Goal: Task Accomplishment & Management: Complete application form

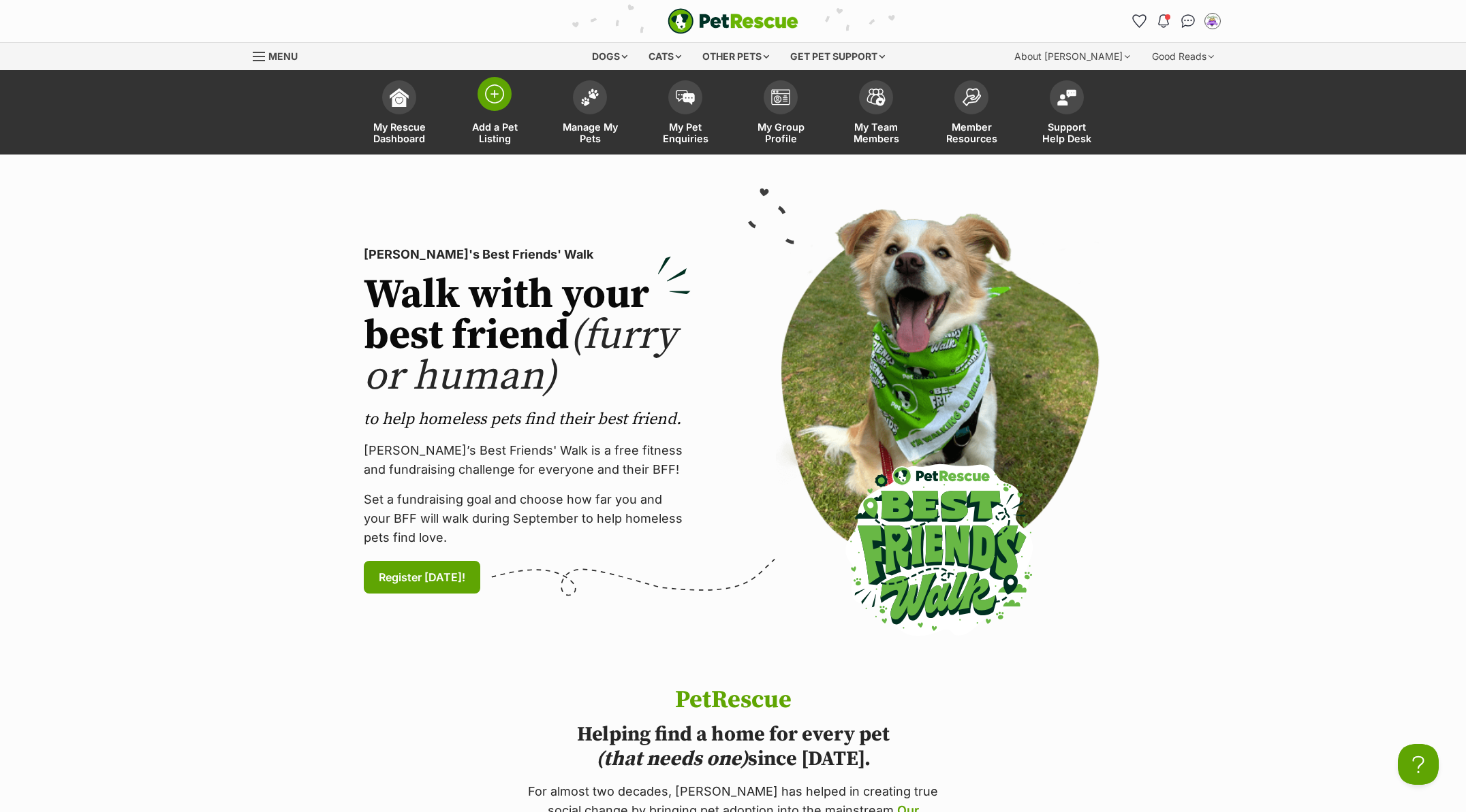
click at [492, 88] on img at bounding box center [494, 93] width 19 height 19
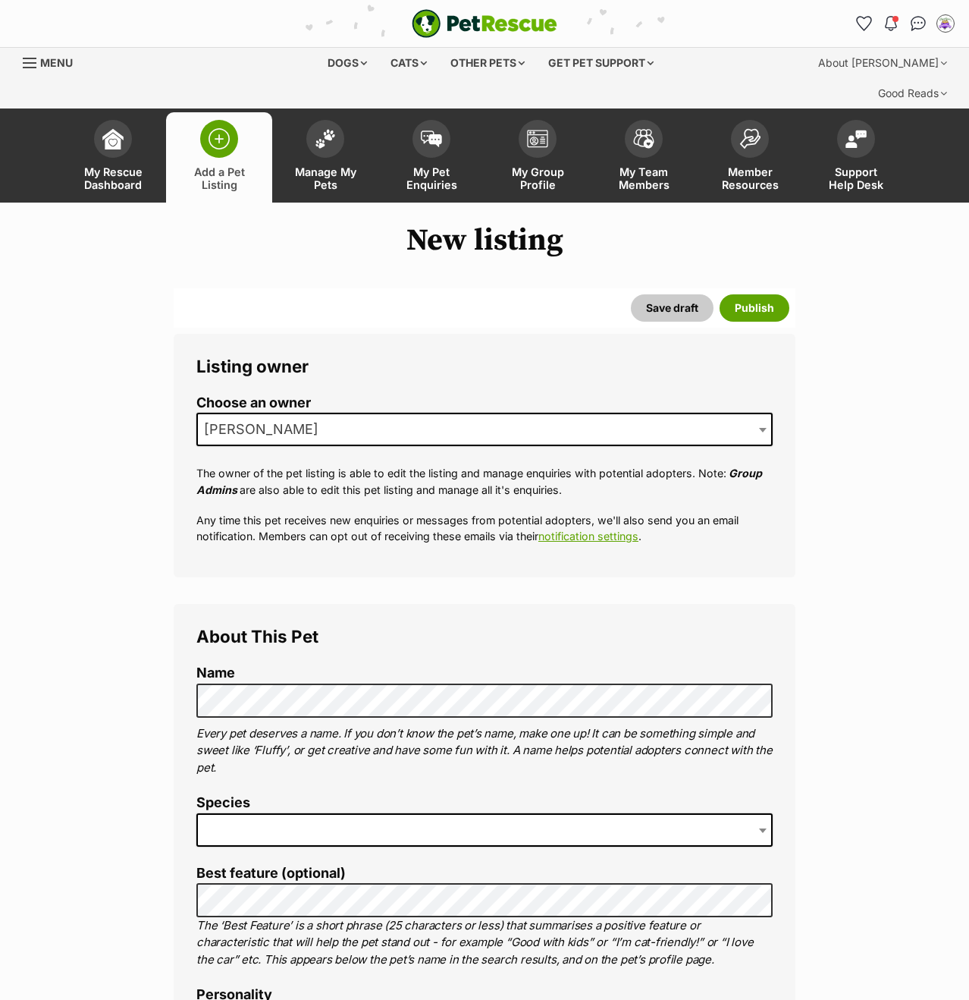
click at [442, 413] on span "[PERSON_NAME]" at bounding box center [484, 429] width 577 height 33
drag, startPoint x: 836, startPoint y: 569, endPoint x: 881, endPoint y: 558, distance: 46.2
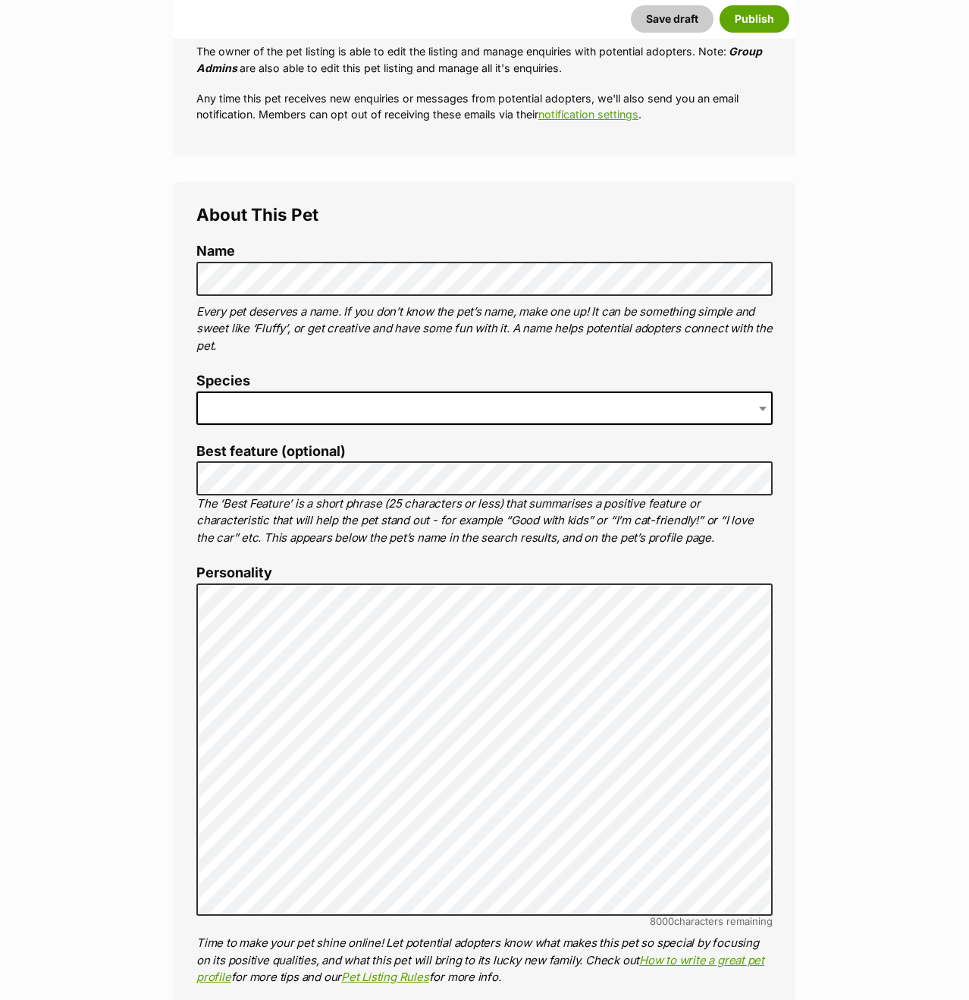
scroll to position [575, 0]
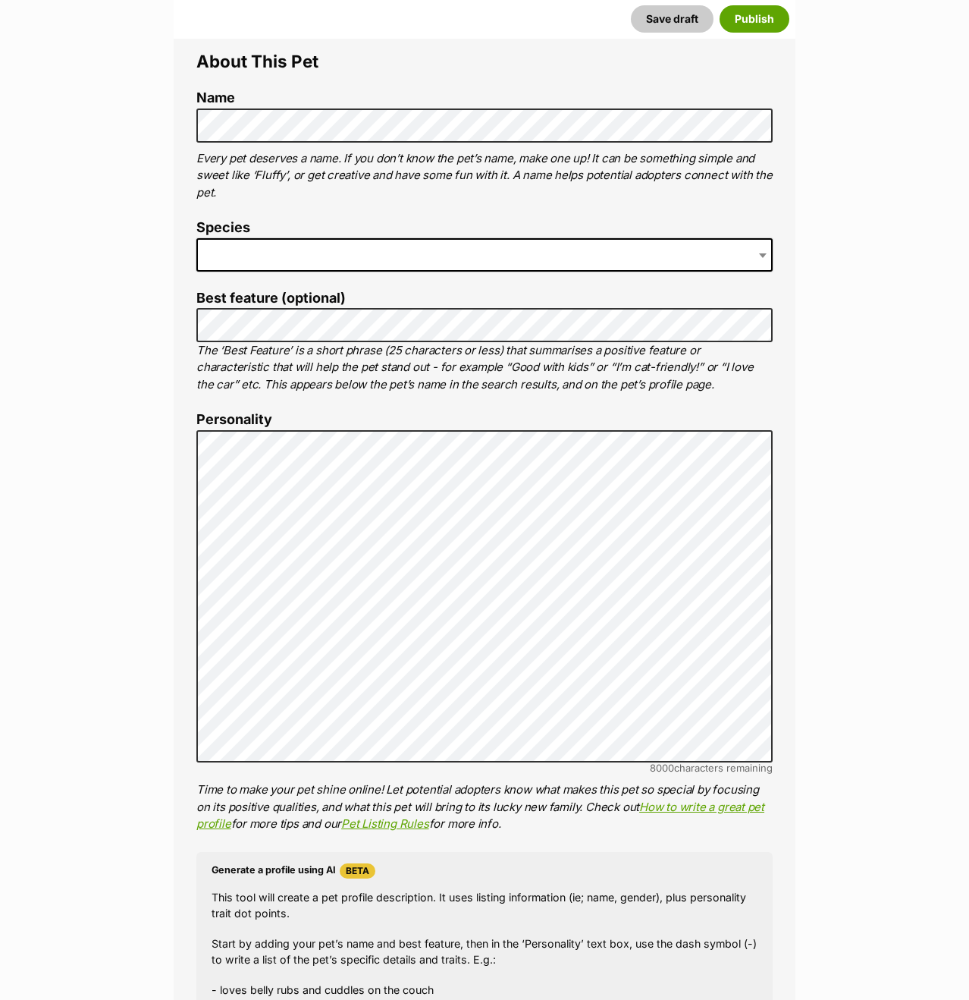
click at [319, 238] on span at bounding box center [484, 254] width 577 height 33
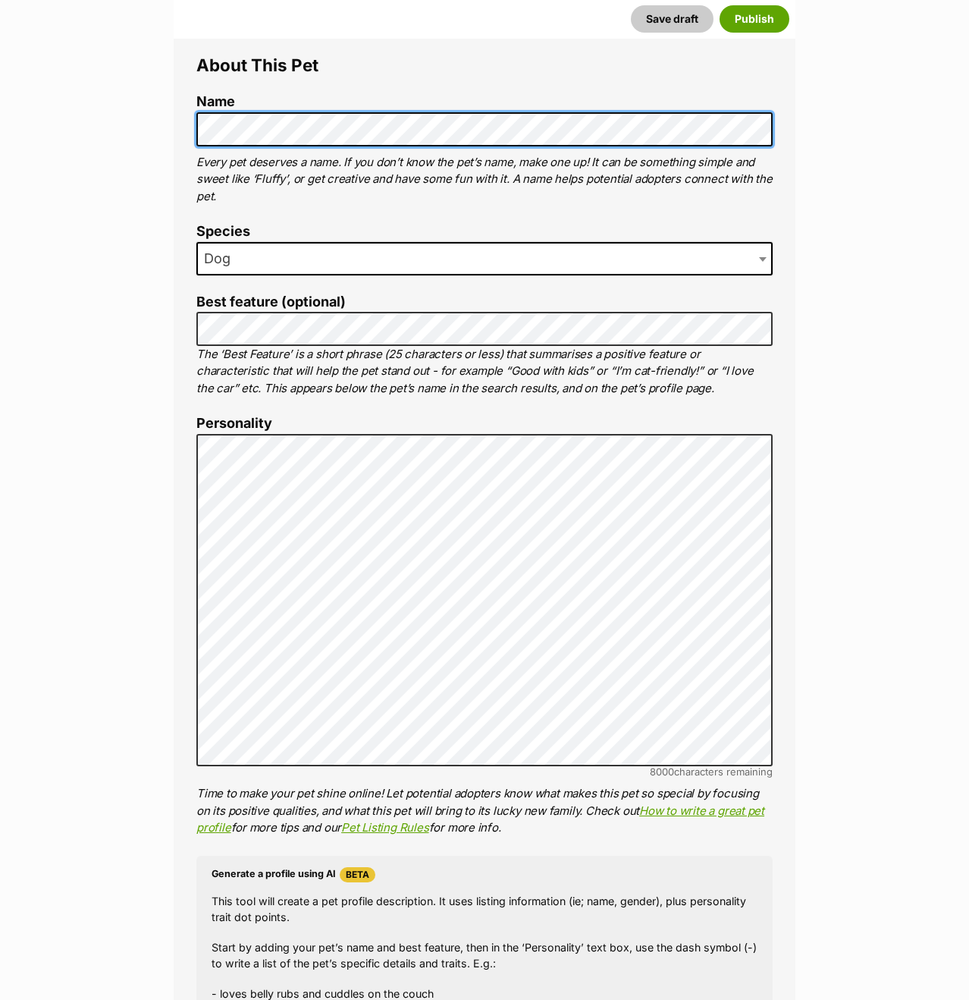
scroll to position [567, 0]
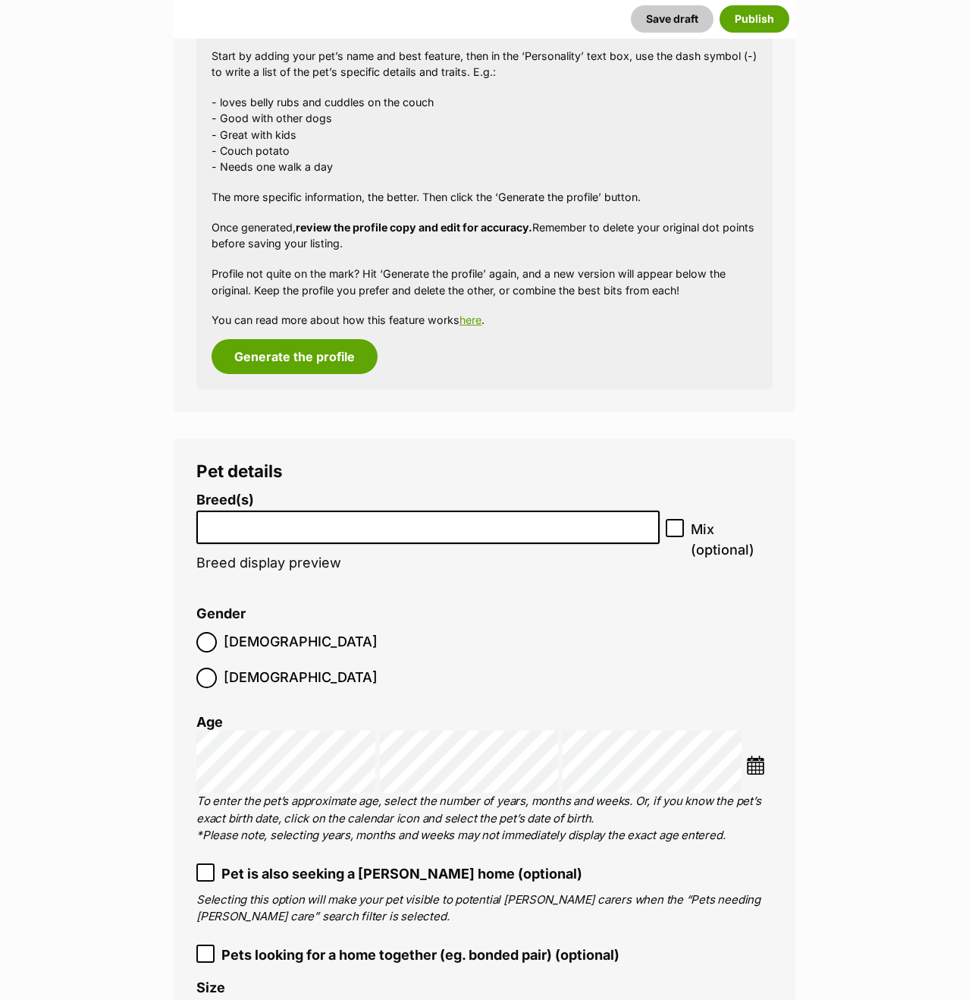
scroll to position [2022, 0]
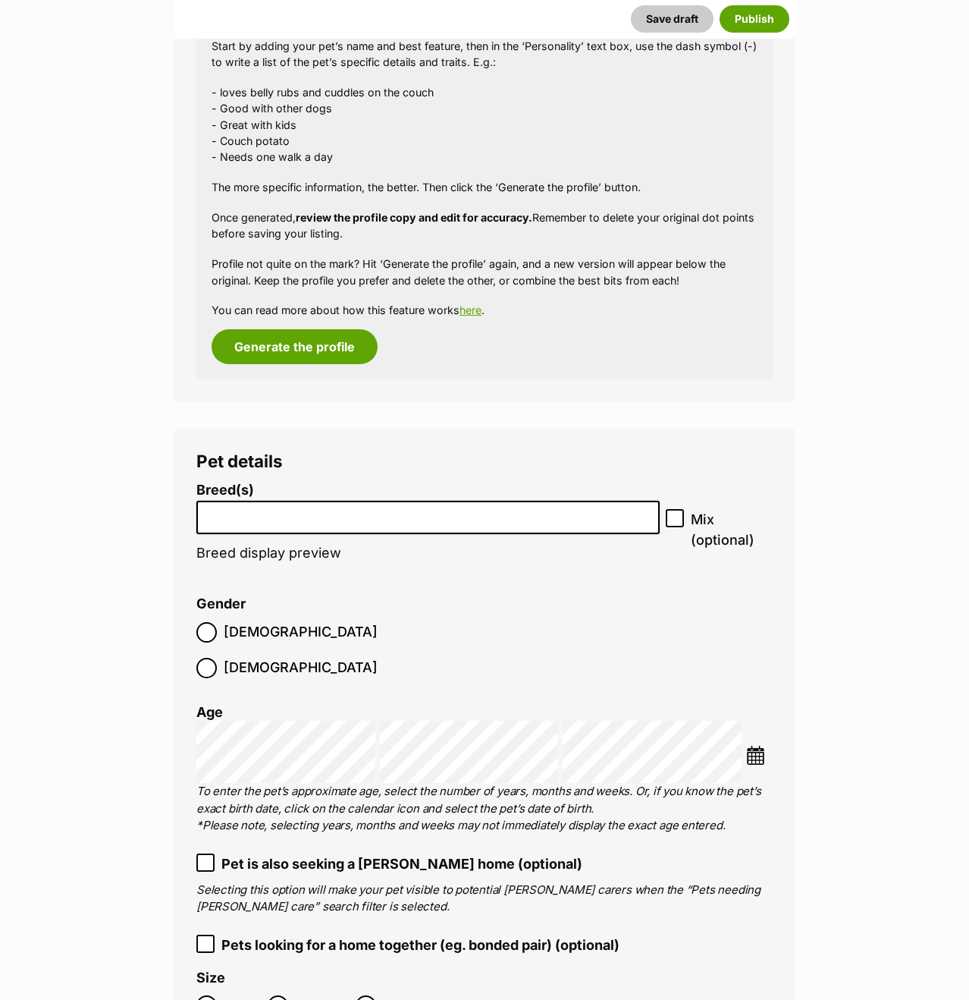
click at [541, 506] on input "search" at bounding box center [428, 514] width 453 height 16
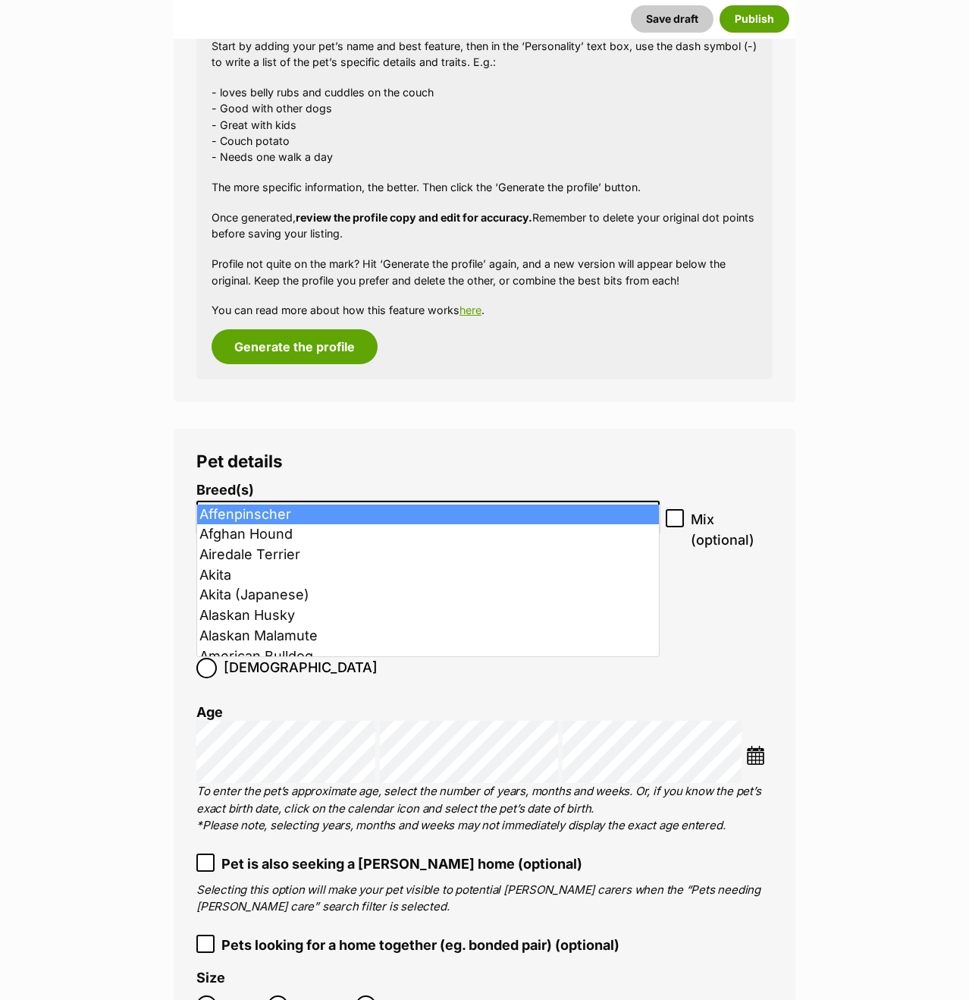
scroll to position [2021, 0]
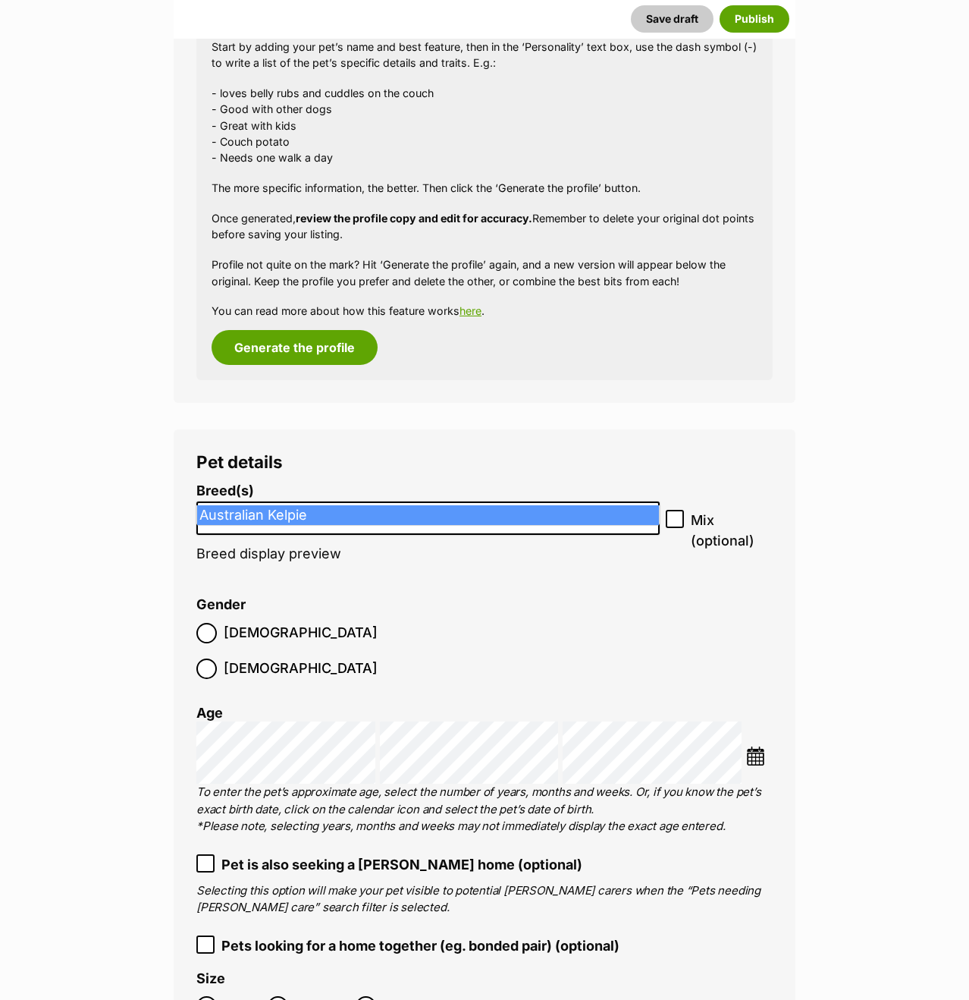
type input "kelpie"
click at [533, 525] on span "Australian Kelpie" at bounding box center [428, 515] width 464 height 21
select select "723"
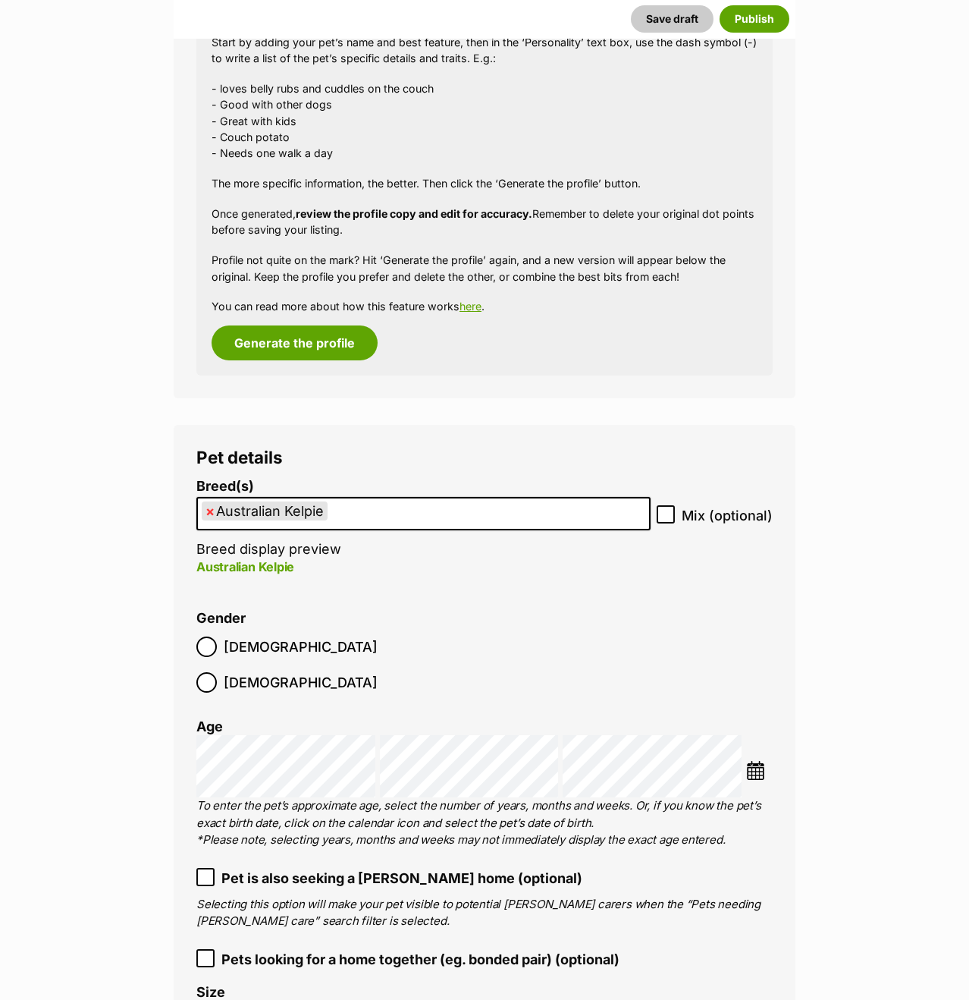
scroll to position [2016, 0]
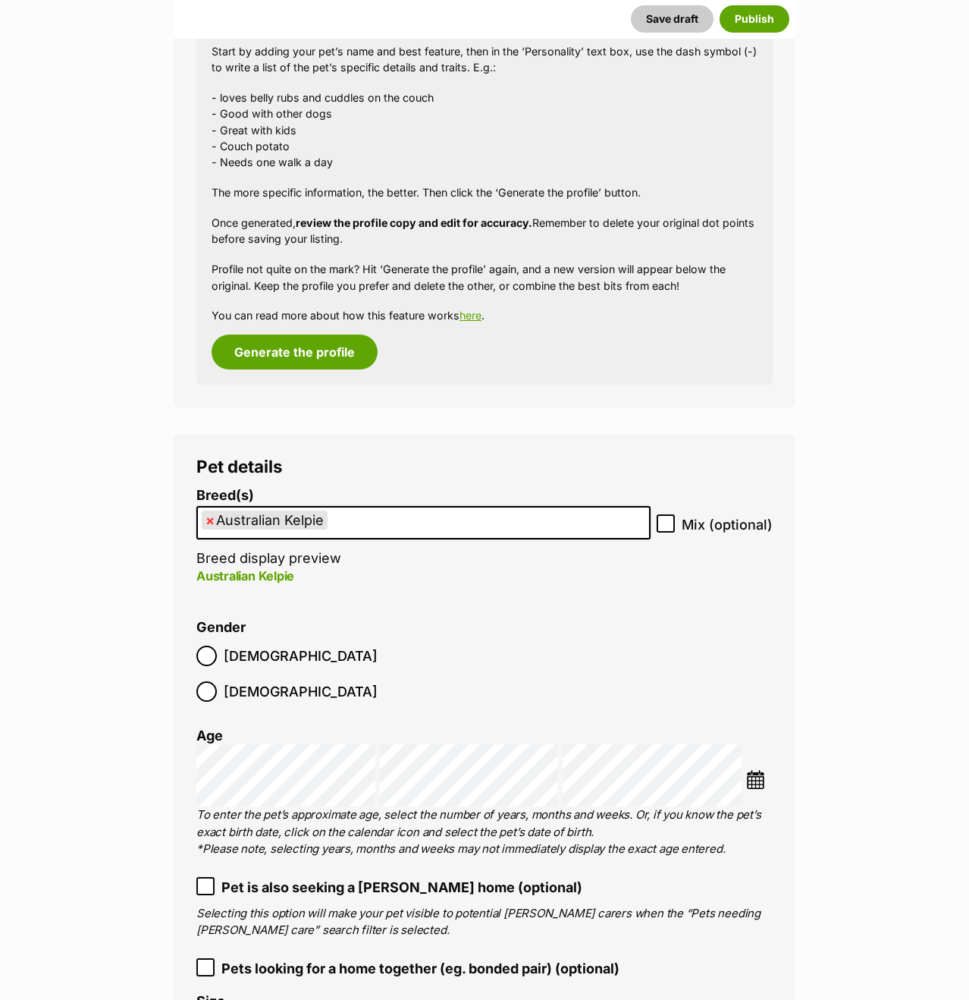
click at [524, 508] on ul "× Australian Kelpie" at bounding box center [423, 523] width 451 height 31
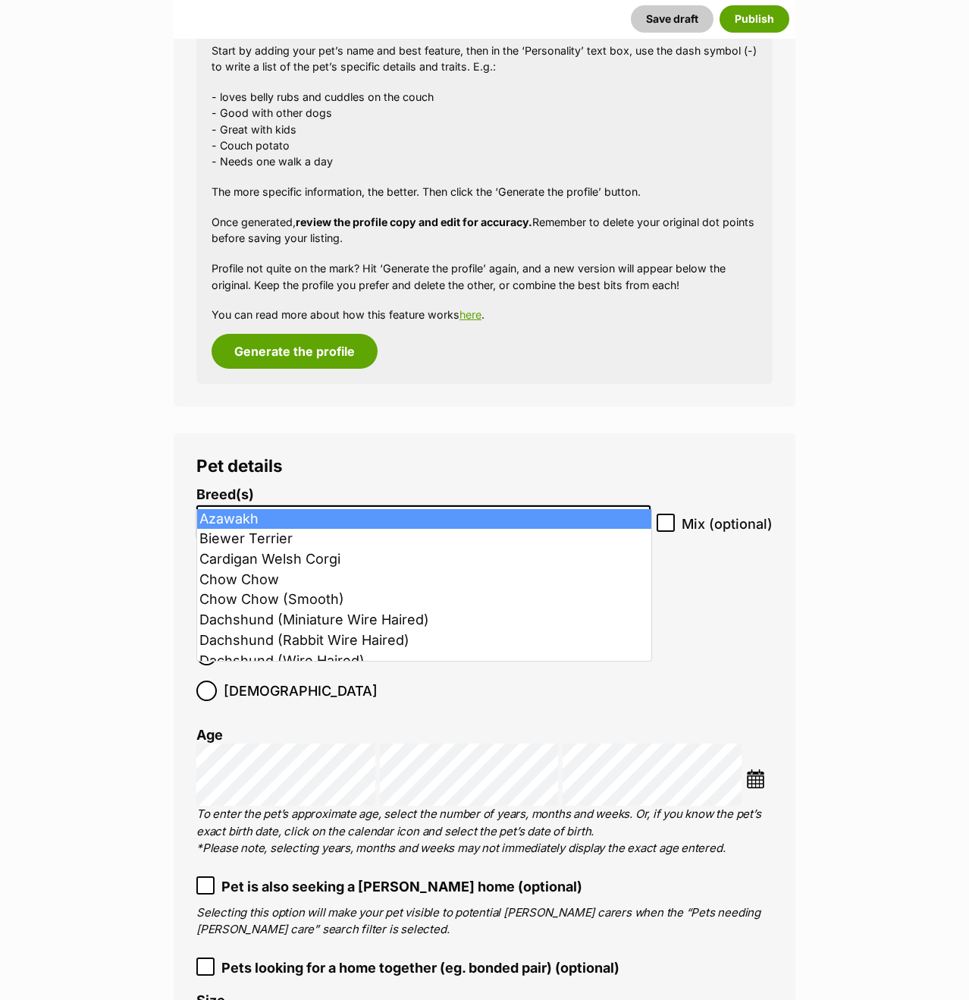
scroll to position [2014, 0]
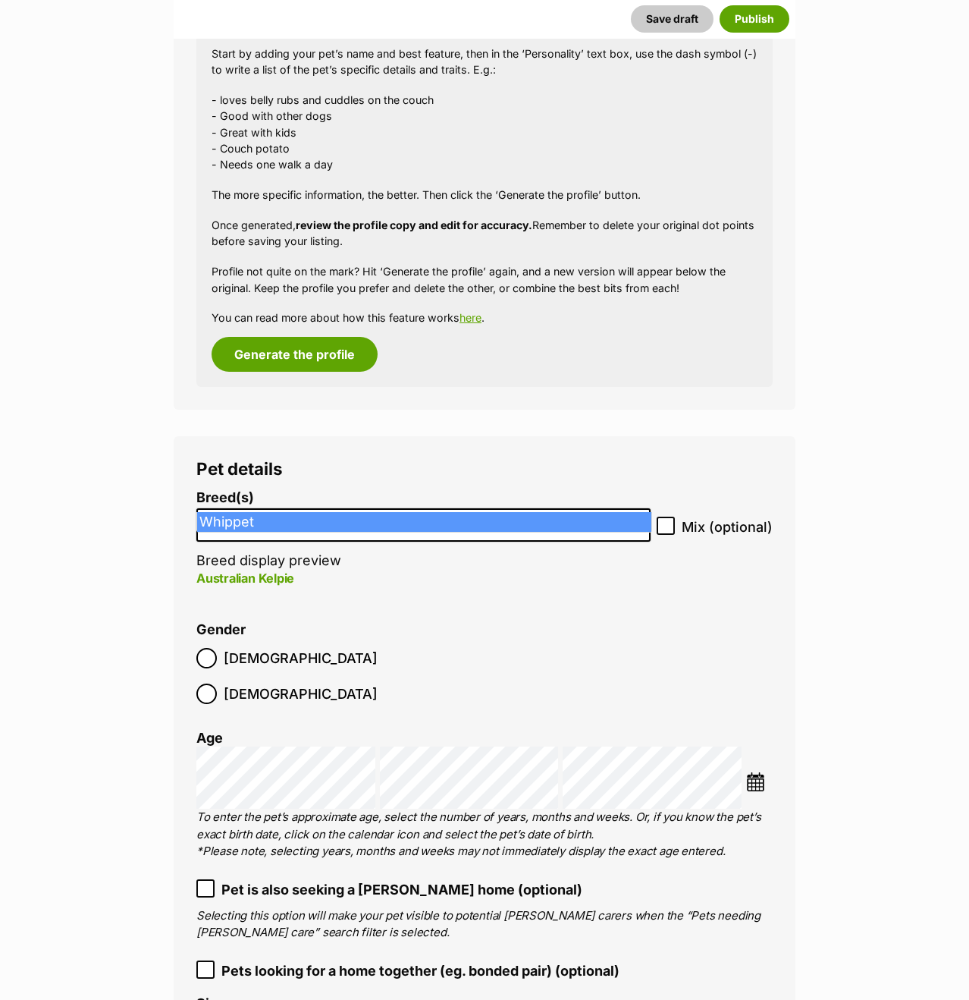
type input "whip"
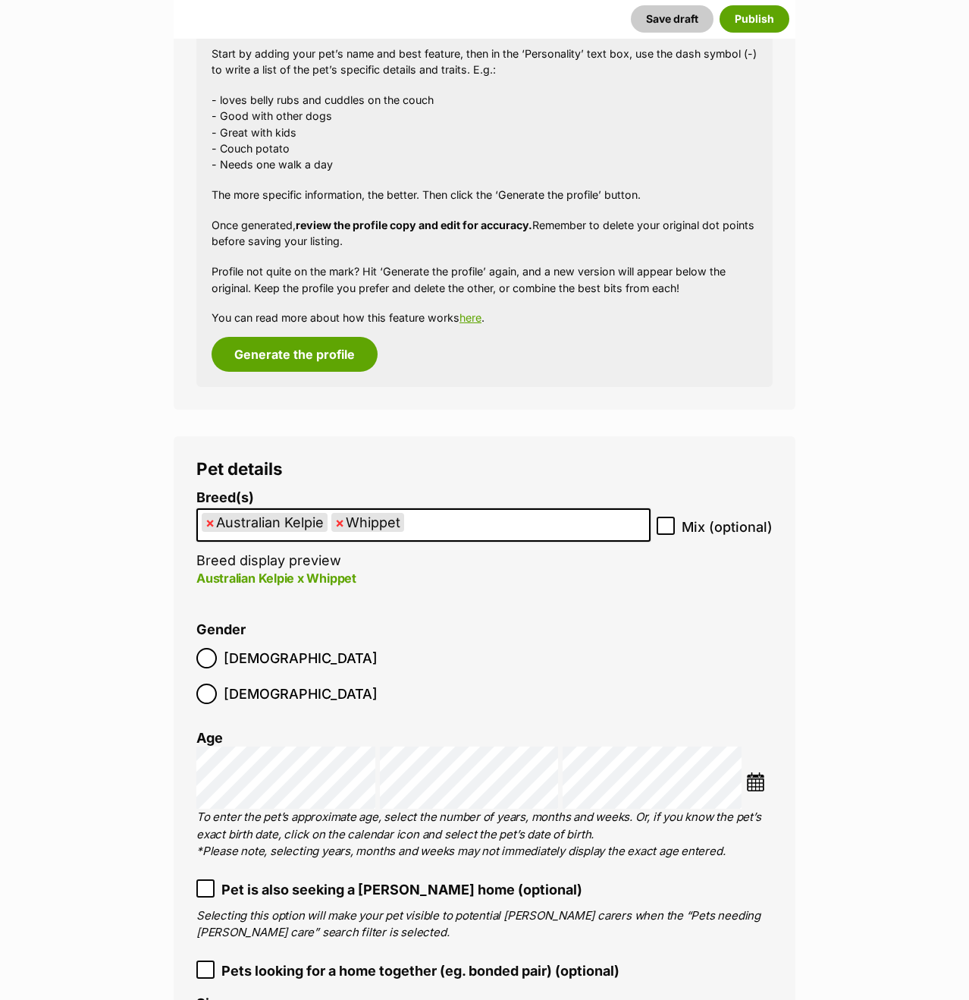
drag, startPoint x: 1, startPoint y: 548, endPoint x: 41, endPoint y: 540, distance: 40.9
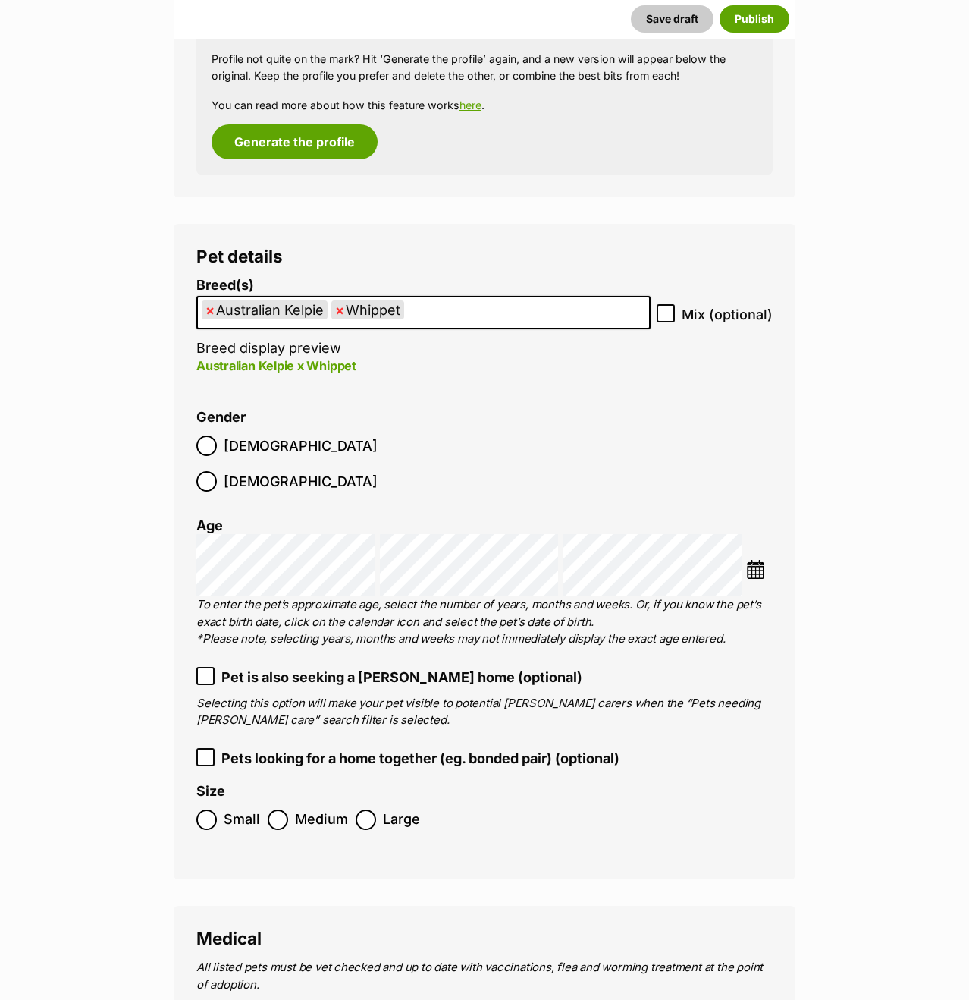
scroll to position [2227, 0]
click at [748, 559] on img at bounding box center [755, 568] width 19 height 19
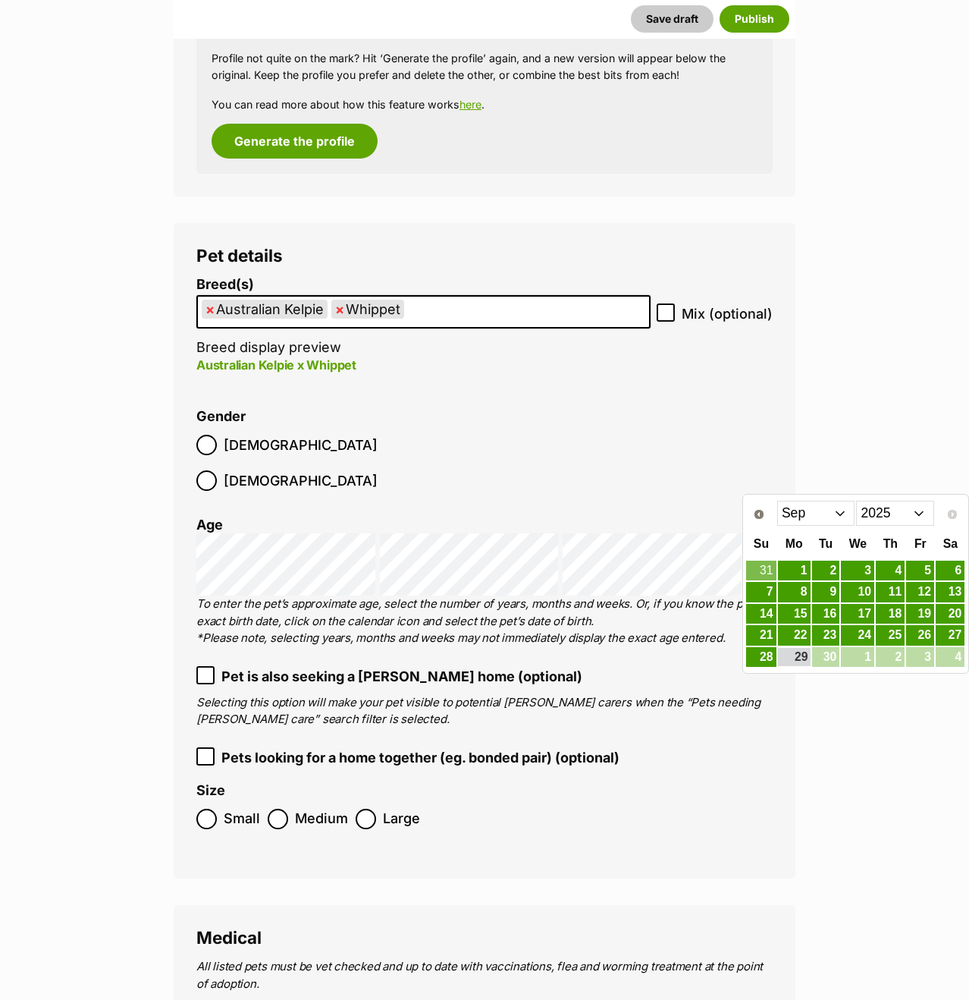
click at [820, 511] on select "Jan Feb Mar Apr May Jun Jul Aug Sep" at bounding box center [817, 513] width 78 height 24
click at [861, 609] on link "18" at bounding box center [857, 614] width 33 height 19
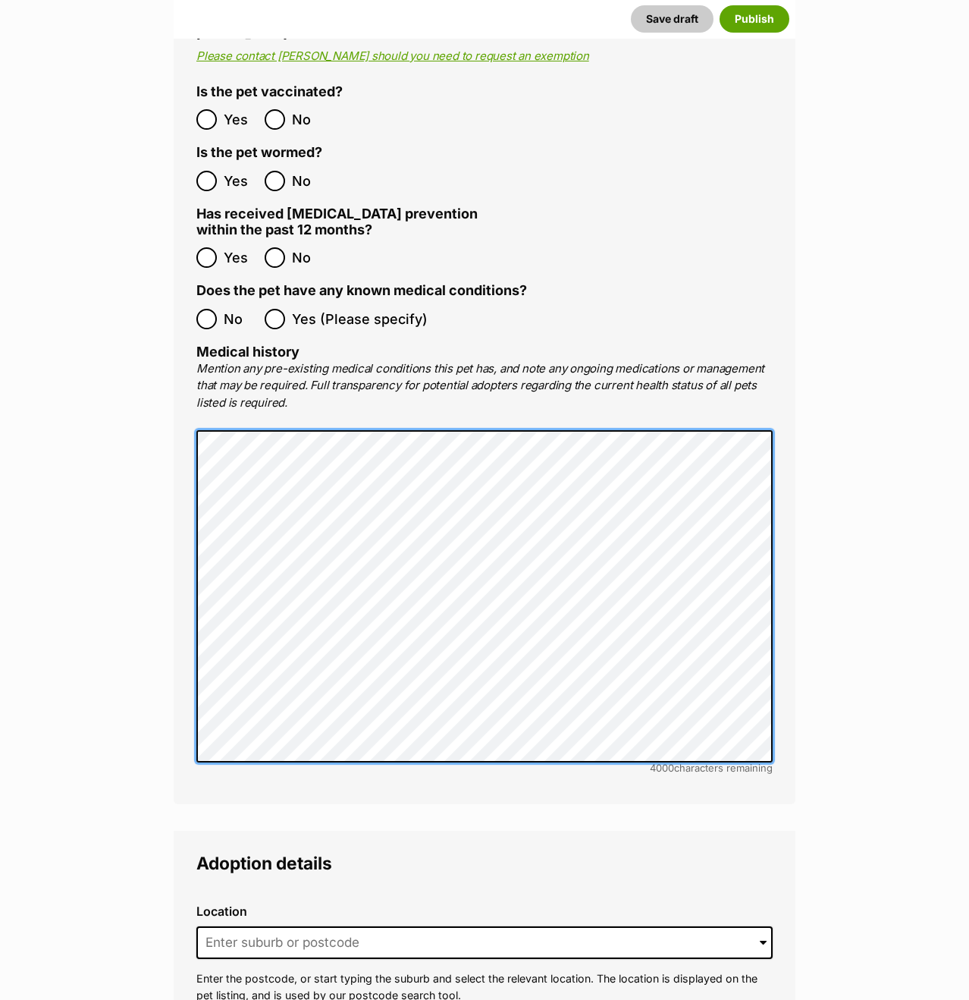
scroll to position [3308, 0]
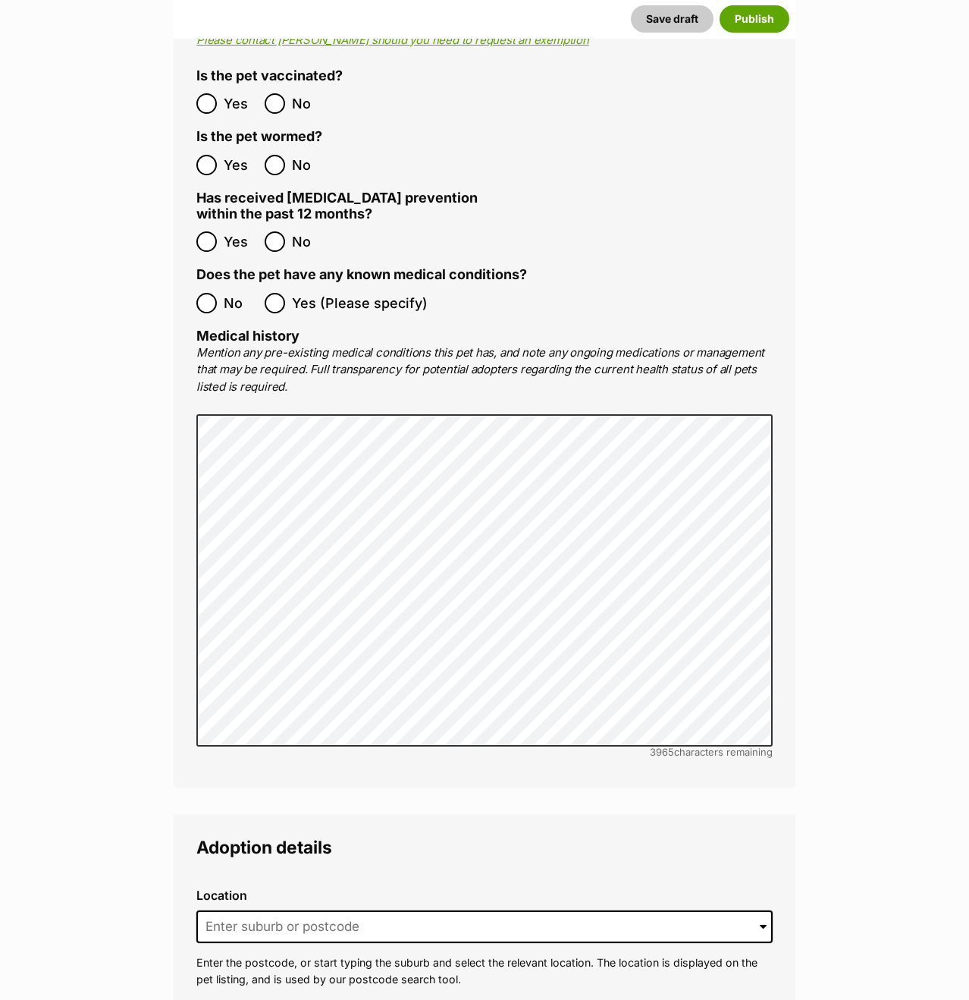
click at [834, 487] on main "New listing Listing owner Choose an owner Samantha Blake The owner of the pet l…" at bounding box center [484, 70] width 969 height 6309
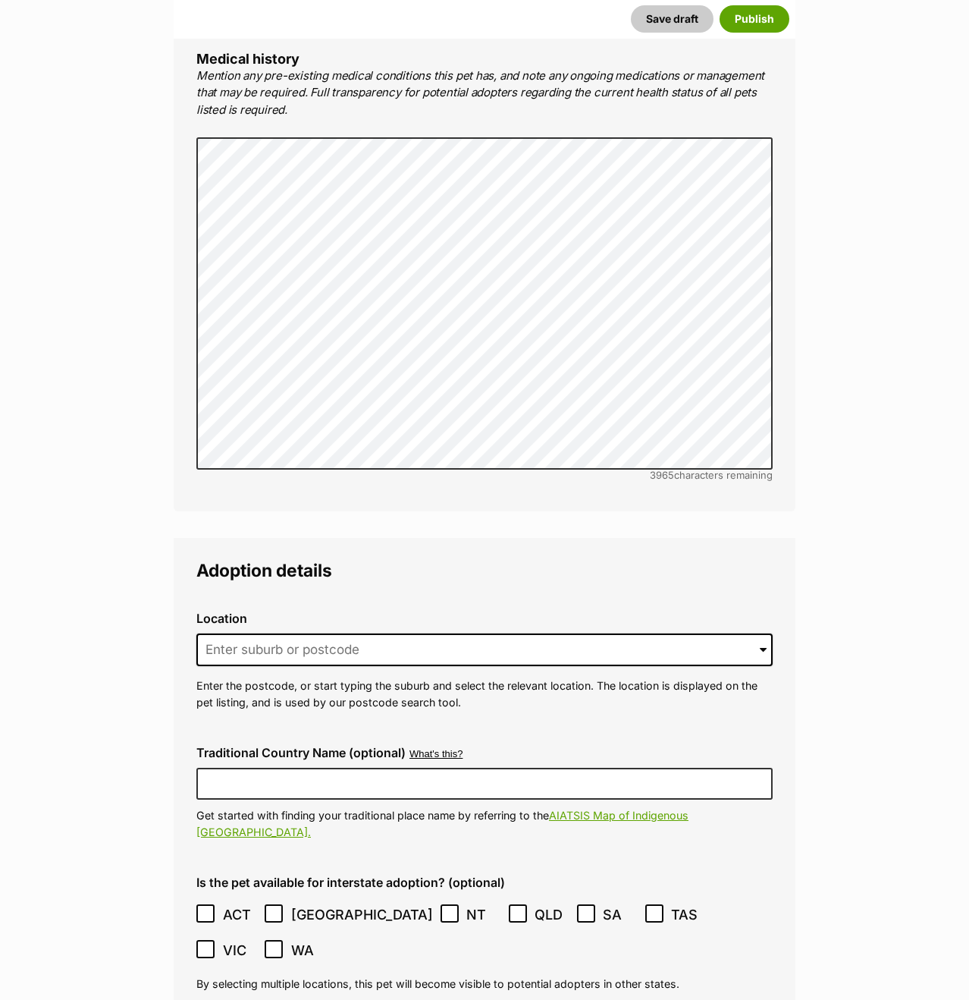
scroll to position [3615, 0]
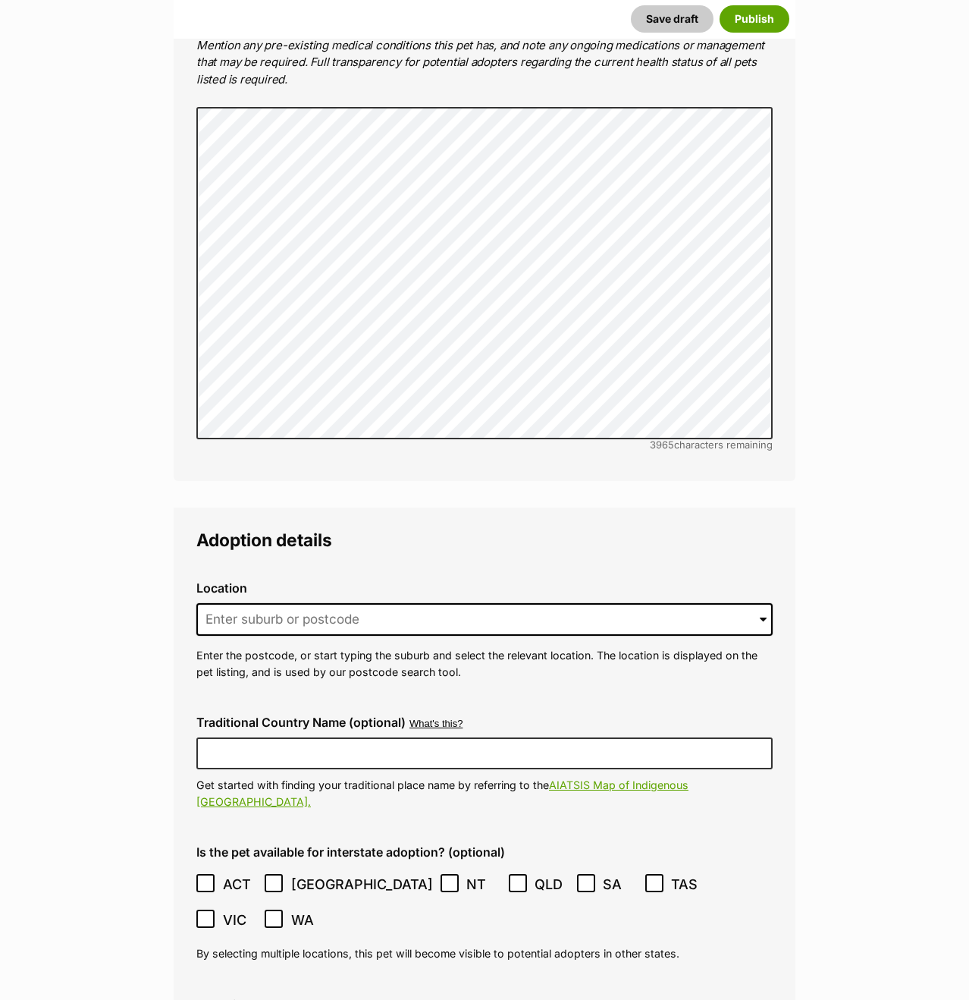
click at [570, 569] on div "Location 0 options available. Arrow down to browse or start typing to filter. E…" at bounding box center [484, 630] width 601 height 123
click at [569, 603] on input at bounding box center [484, 619] width 577 height 33
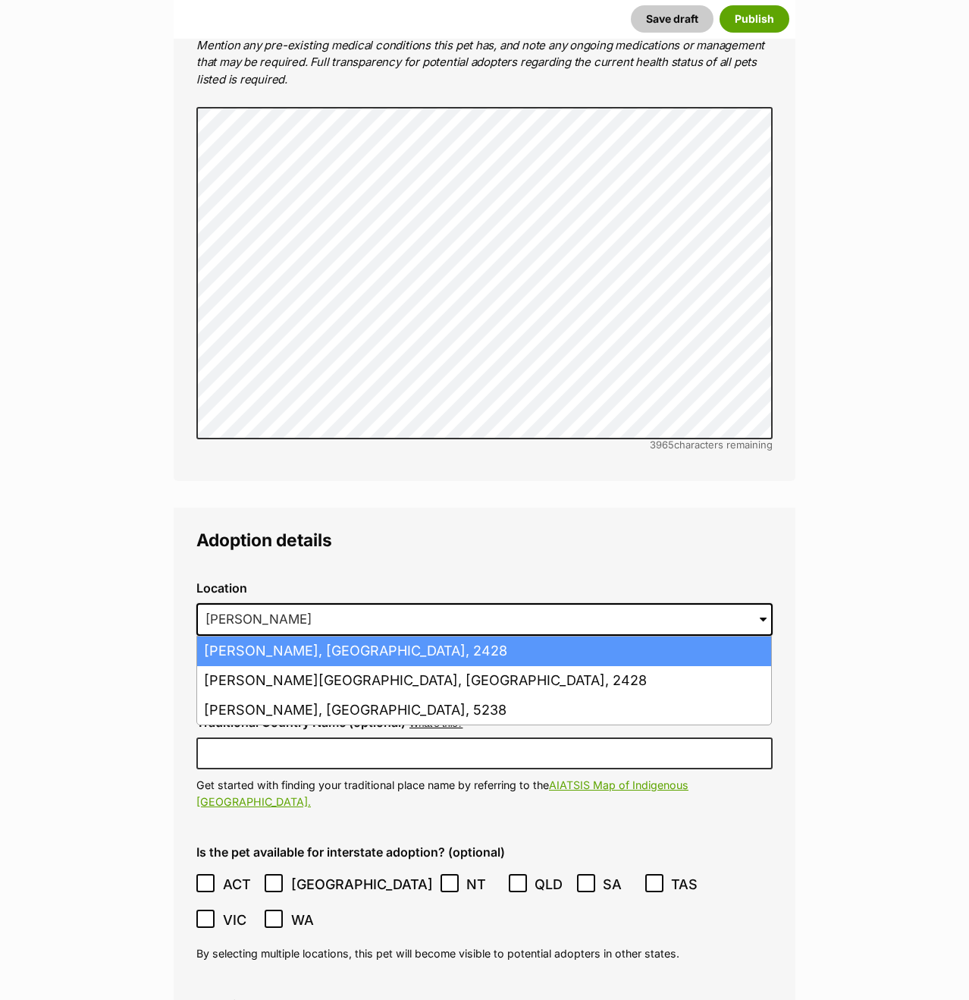
click at [470, 636] on li "Forster, New South Wales, 2428" at bounding box center [484, 651] width 574 height 30
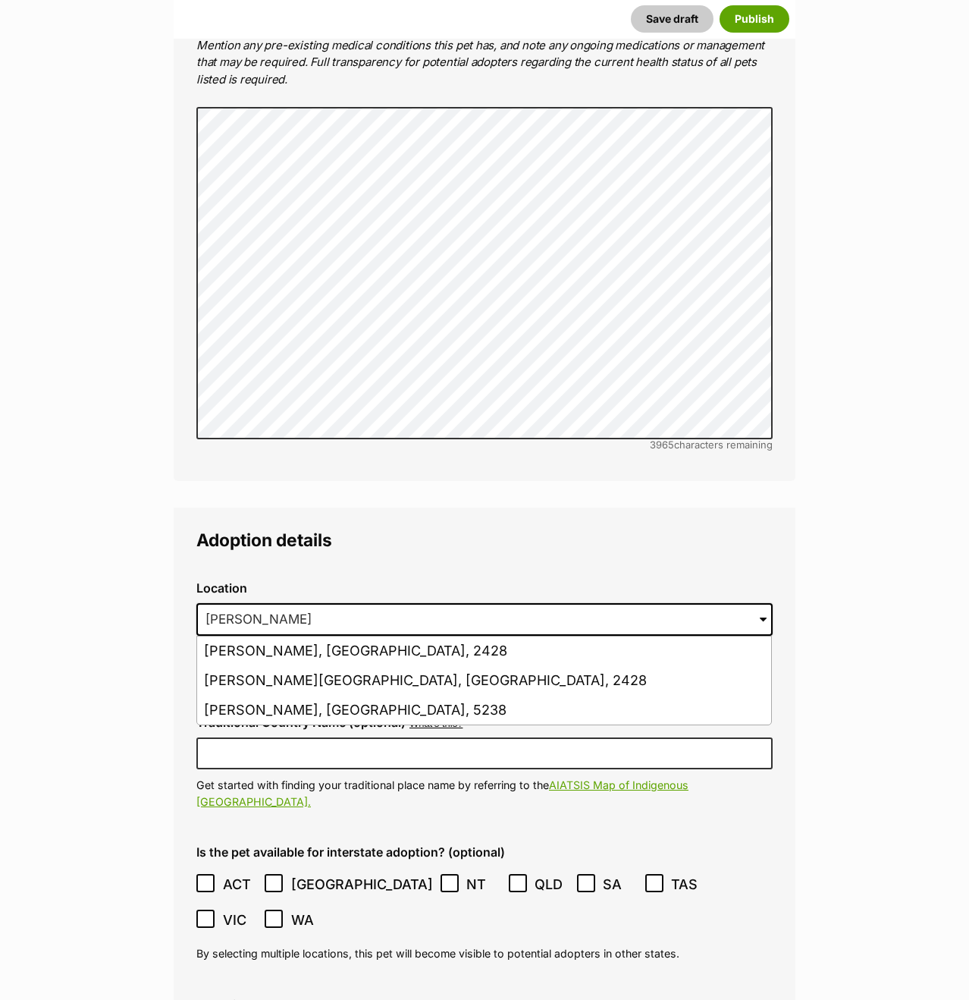
type input "Forster, New South Wales, 2428"
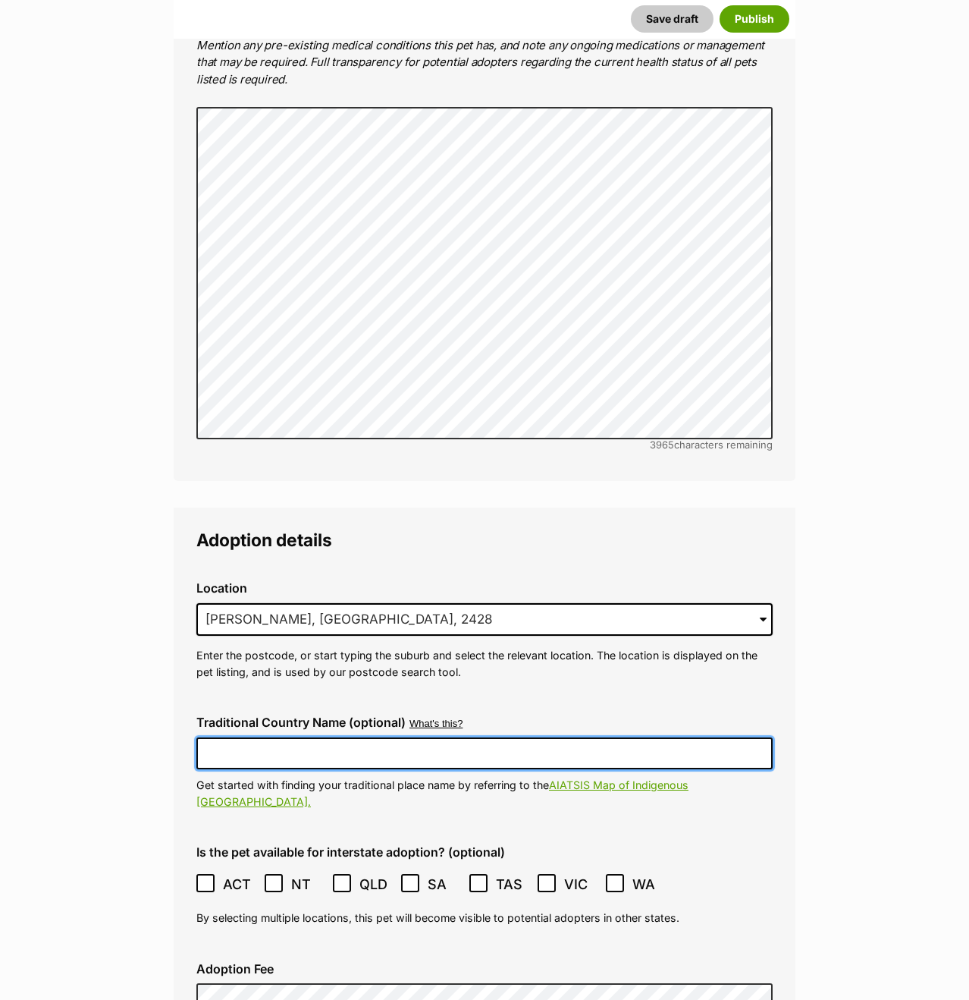
click at [459, 737] on input "Traditional Country Name (optional)" at bounding box center [484, 753] width 577 height 32
type input "Worimi"
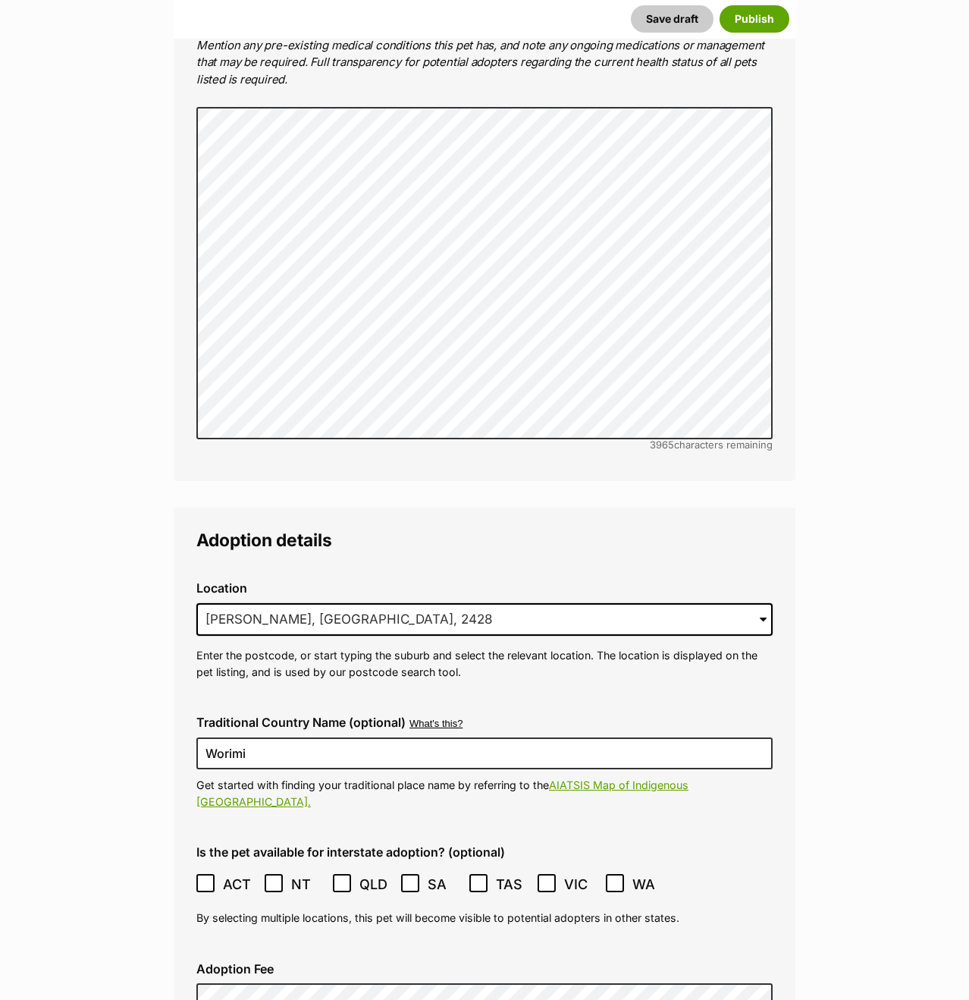
click at [206, 880] on icon at bounding box center [205, 883] width 9 height 7
drag, startPoint x: 123, startPoint y: 819, endPoint x: 177, endPoint y: 745, distance: 91.8
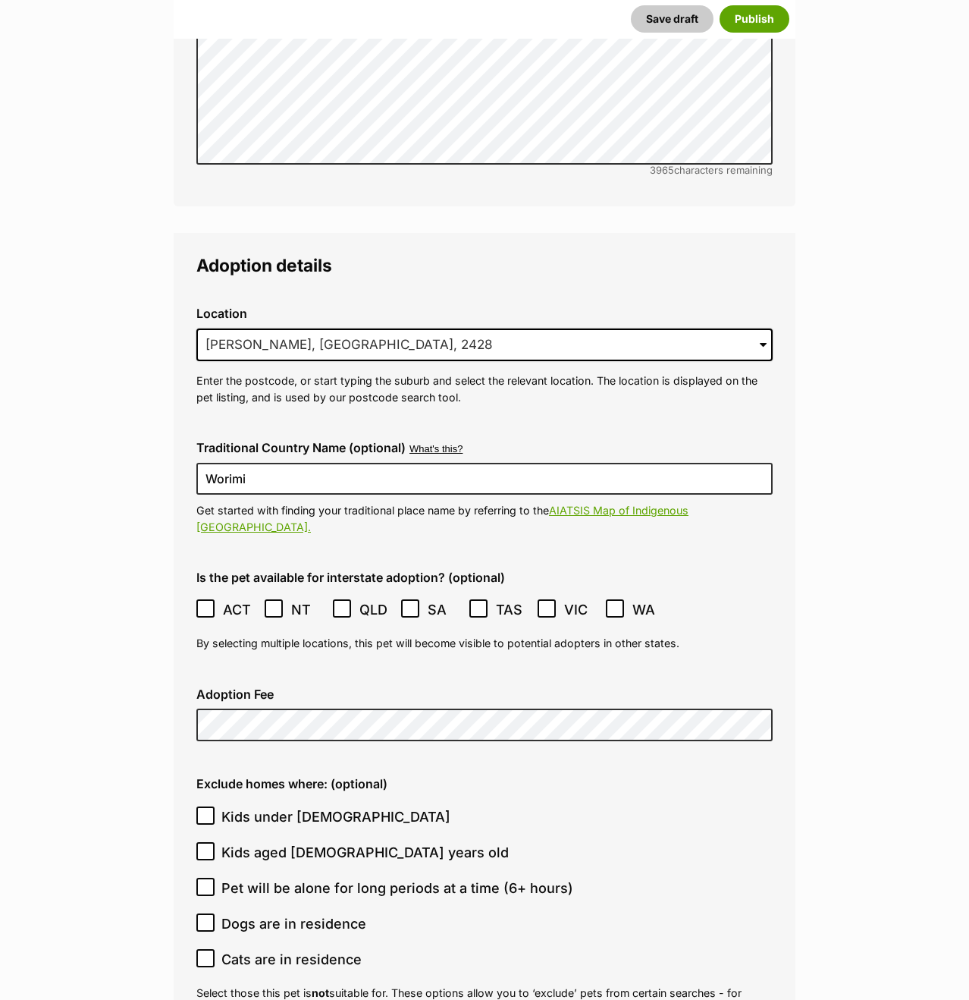
scroll to position [3895, 0]
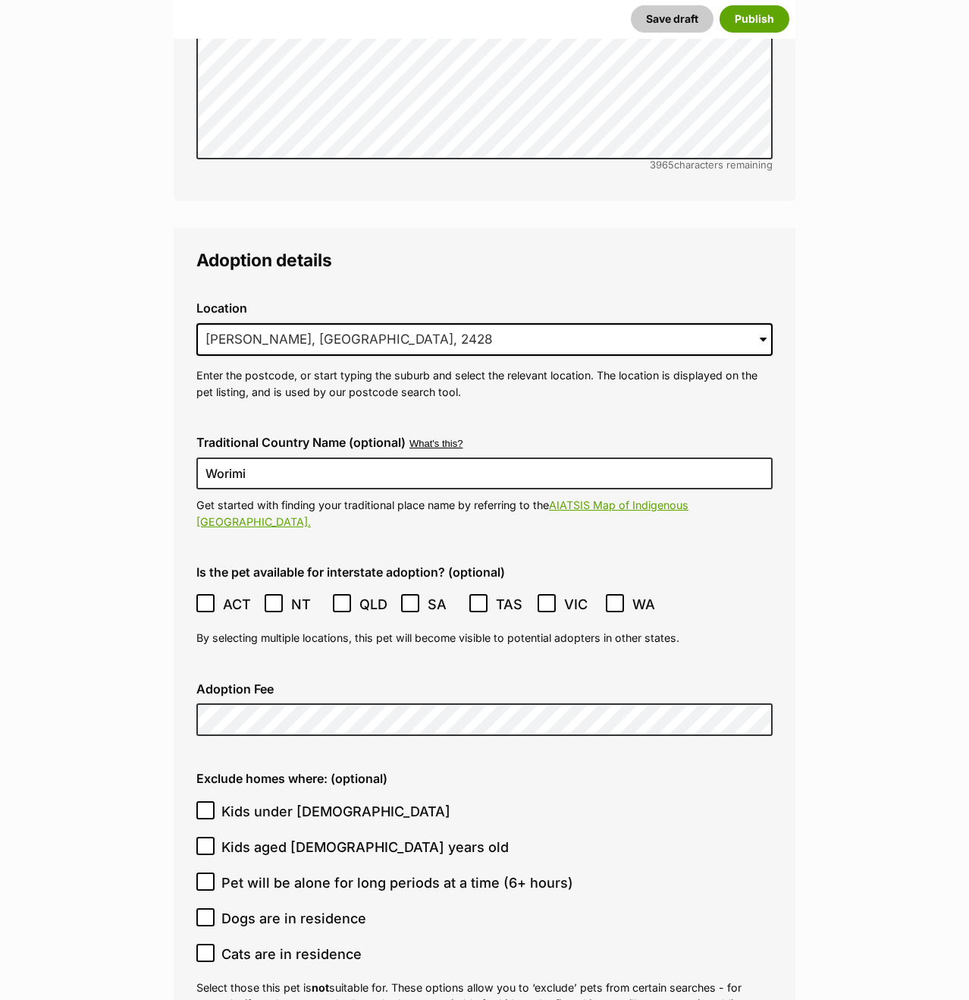
click at [211, 872] on input "Pet will be alone for long periods at a time (6+ hours)" at bounding box center [205, 881] width 18 height 18
checkbox input "true"
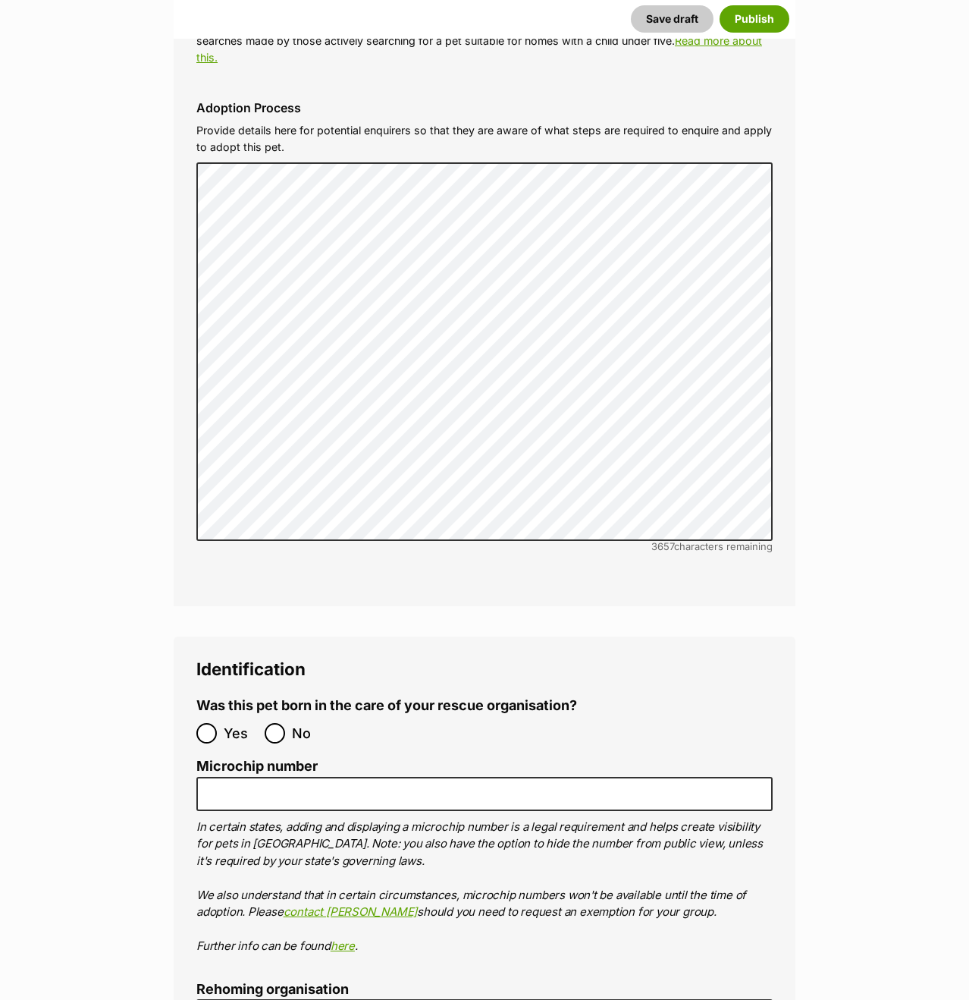
scroll to position [4871, 0]
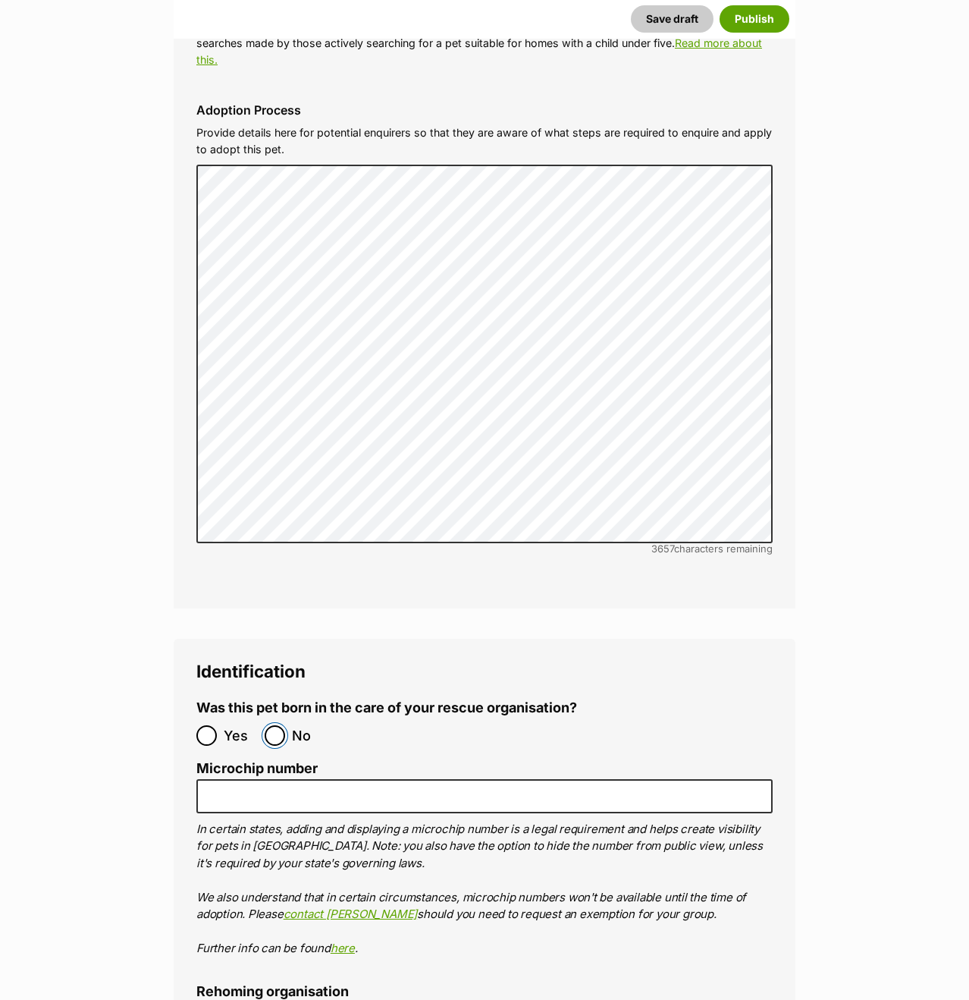
click at [275, 725] on input "No" at bounding box center [275, 735] width 20 height 20
radio input "true"
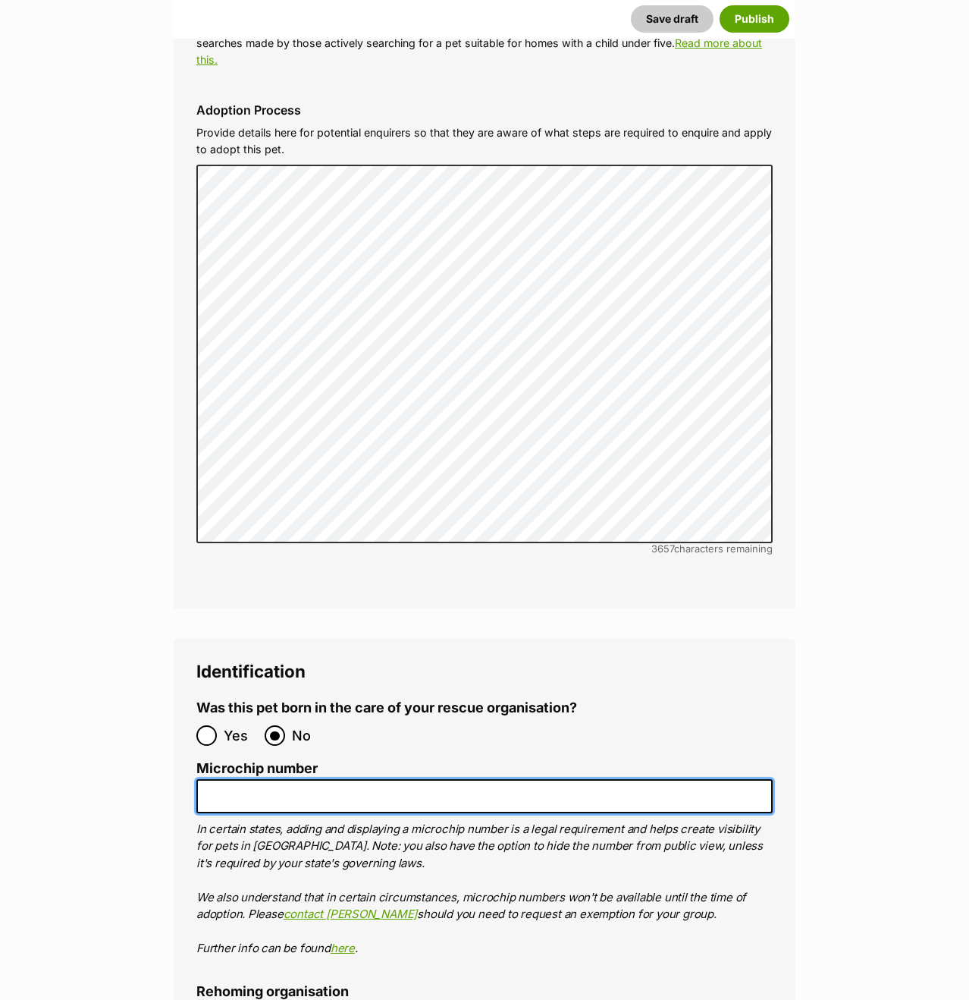
click at [491, 779] on input "Microchip number" at bounding box center [484, 796] width 577 height 34
paste input "953010006711756"
type input "953010006711756"
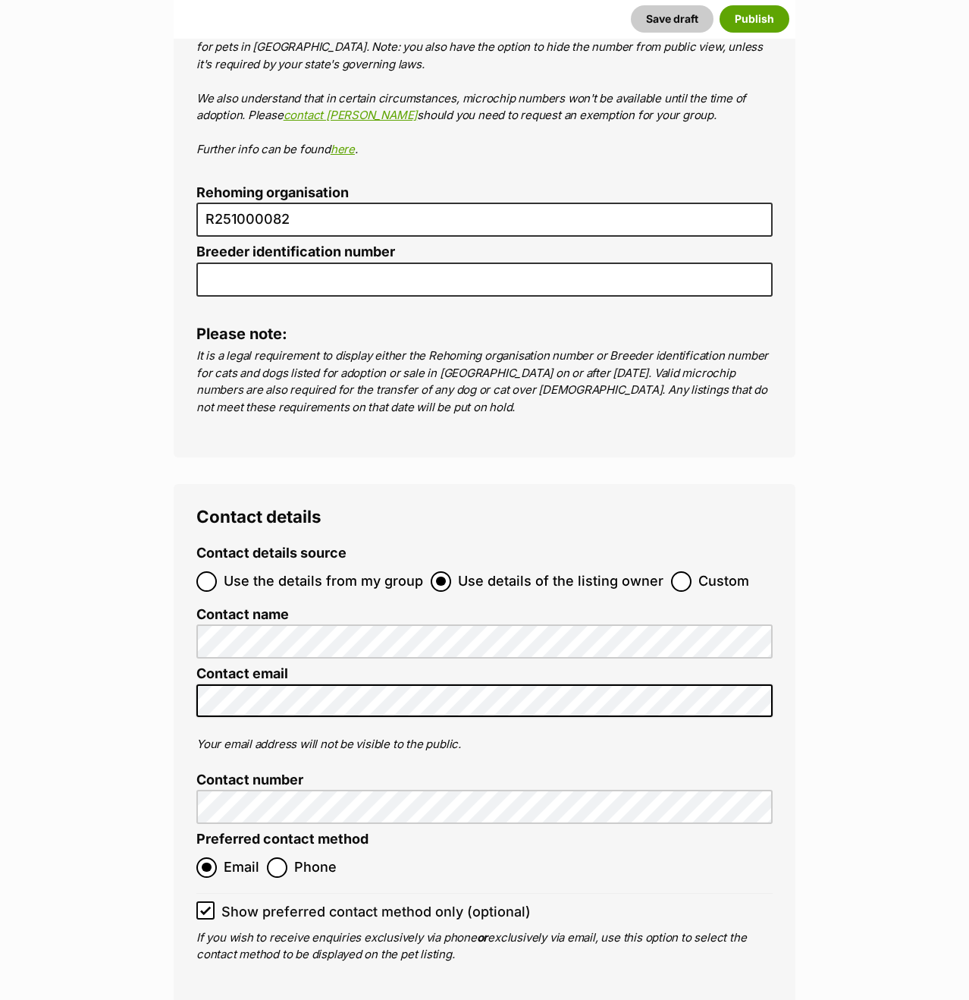
scroll to position [5671, 0]
click at [274, 570] on span "Use the details from my group" at bounding box center [324, 580] width 200 height 20
click at [217, 570] on input "Use the details from my group" at bounding box center [206, 580] width 20 height 20
radio input "true"
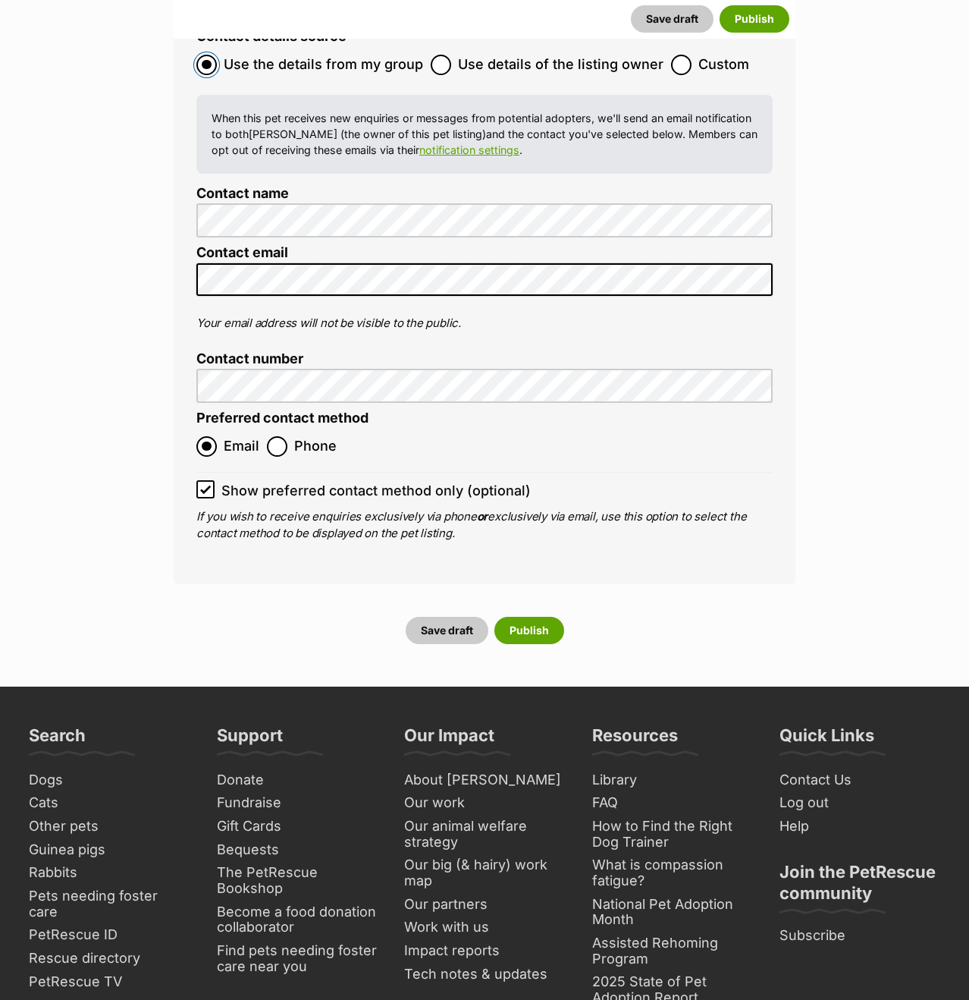
scroll to position [6197, 0]
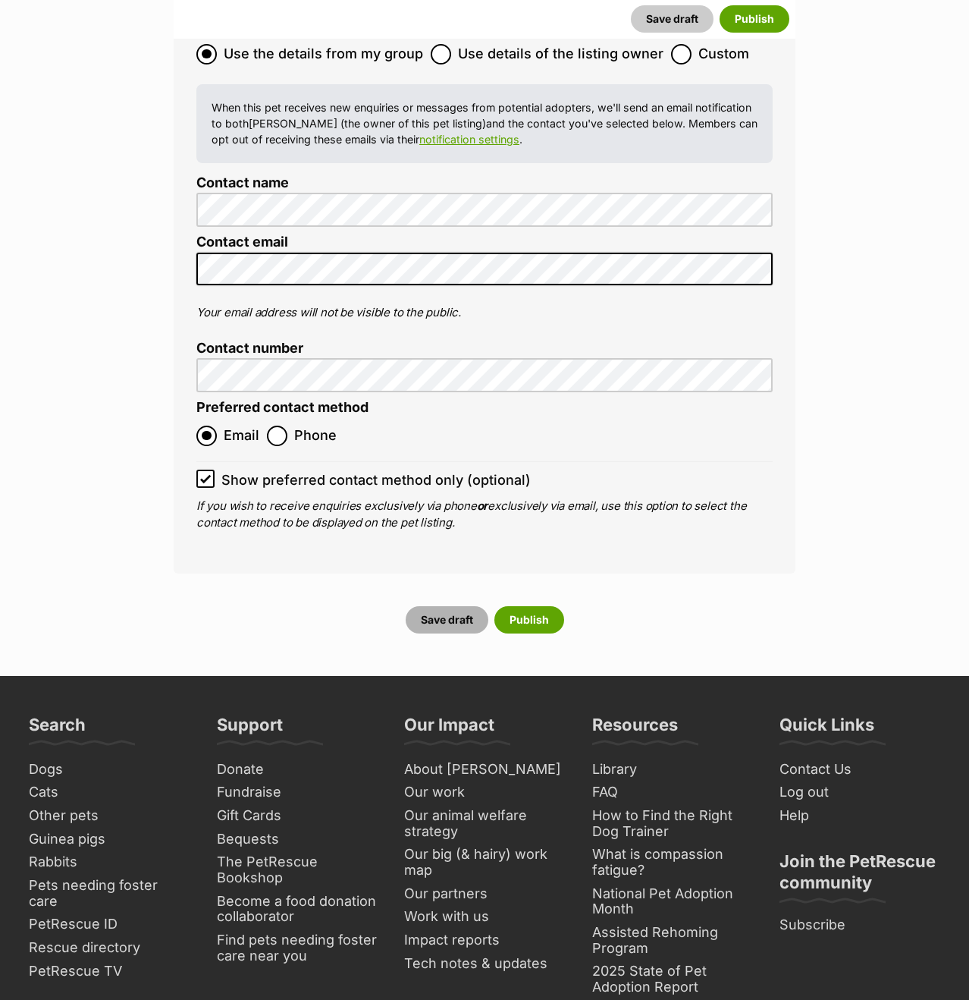
click at [454, 606] on button "Save draft" at bounding box center [447, 619] width 83 height 27
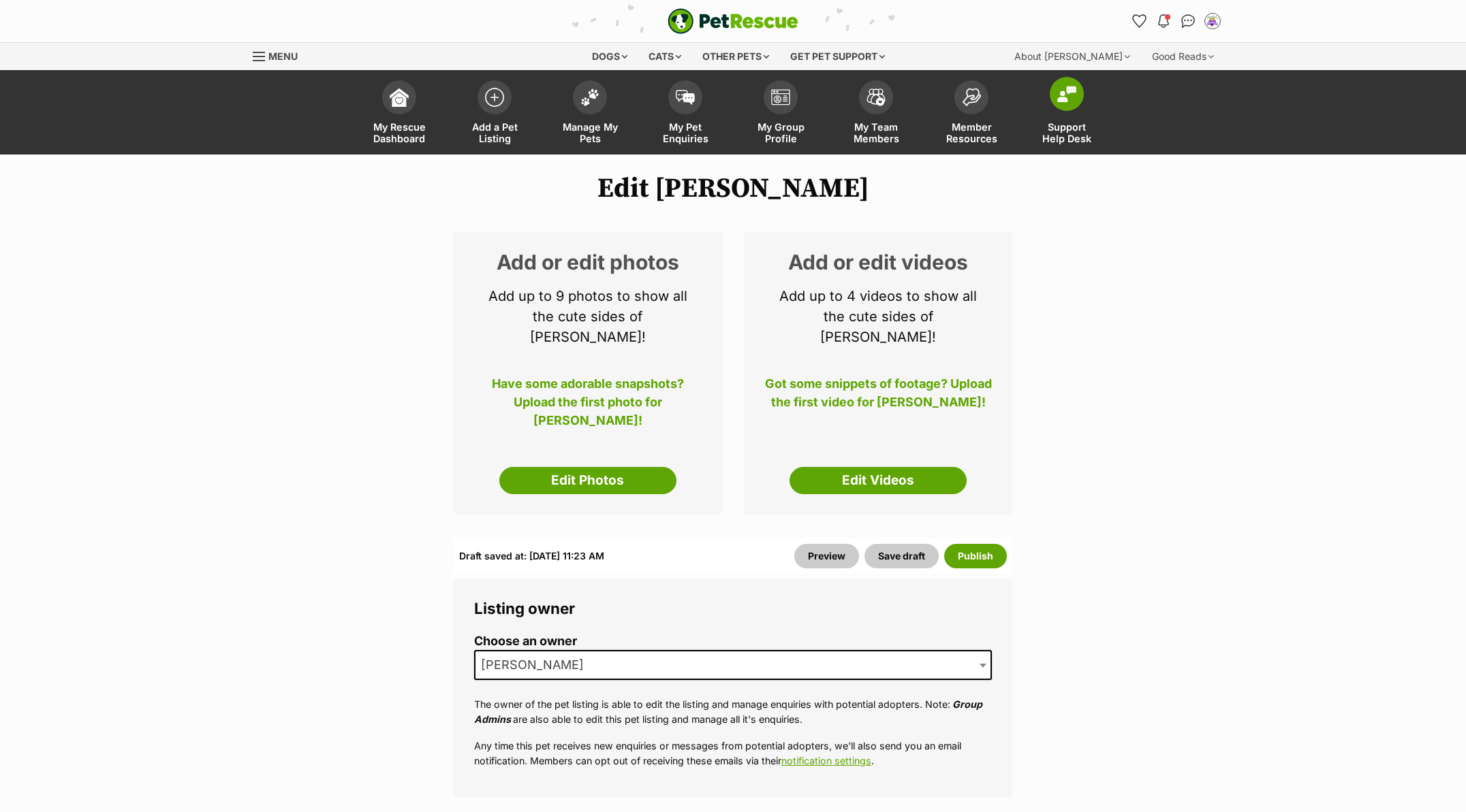
drag, startPoint x: 1116, startPoint y: 244, endPoint x: 1106, endPoint y: 124, distance: 120.4
click at [863, 467] on link "Edit Videos" at bounding box center [877, 480] width 177 height 27
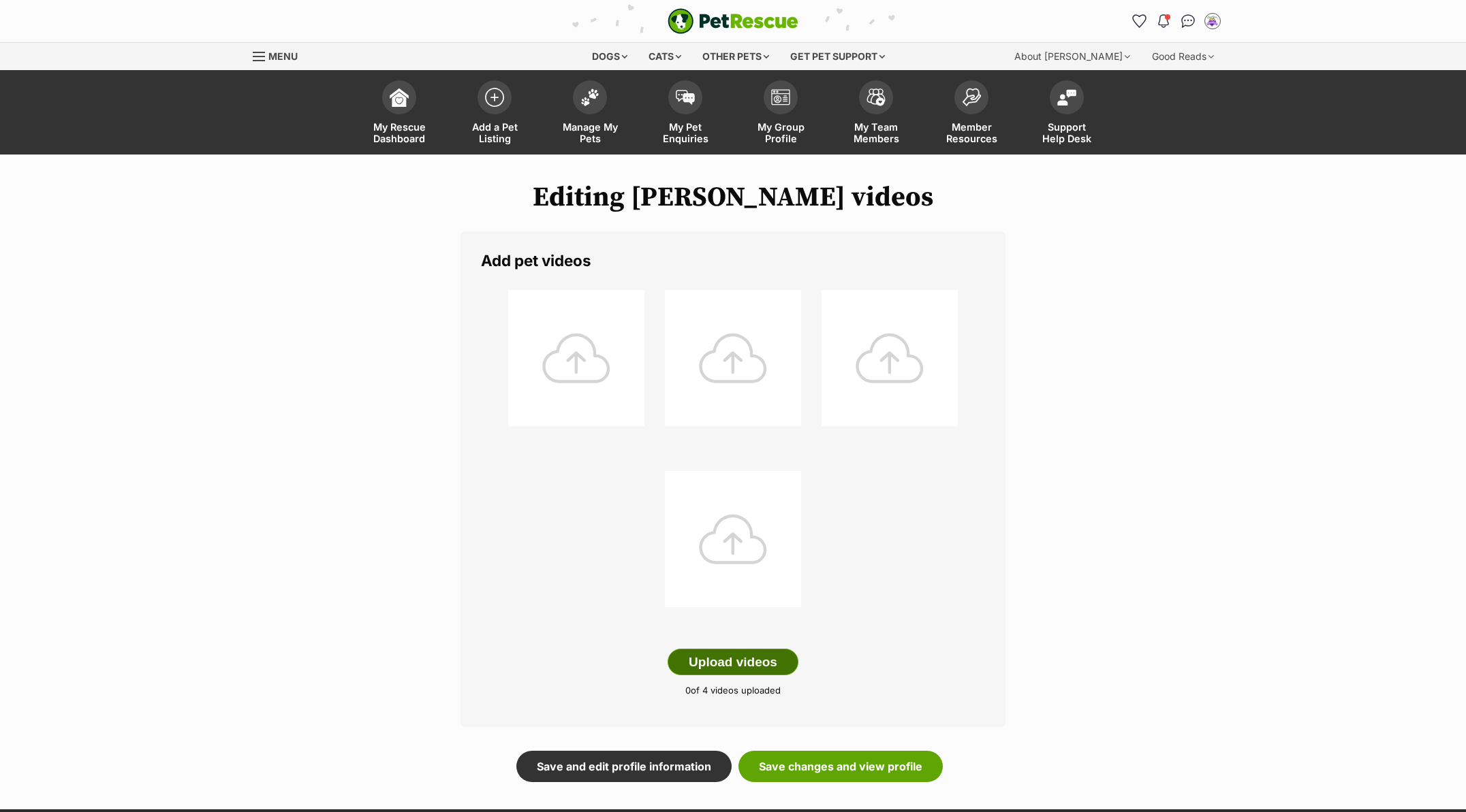
click at [731, 668] on button "Upload videos" at bounding box center [733, 662] width 131 height 27
